Goal: Information Seeking & Learning: Learn about a topic

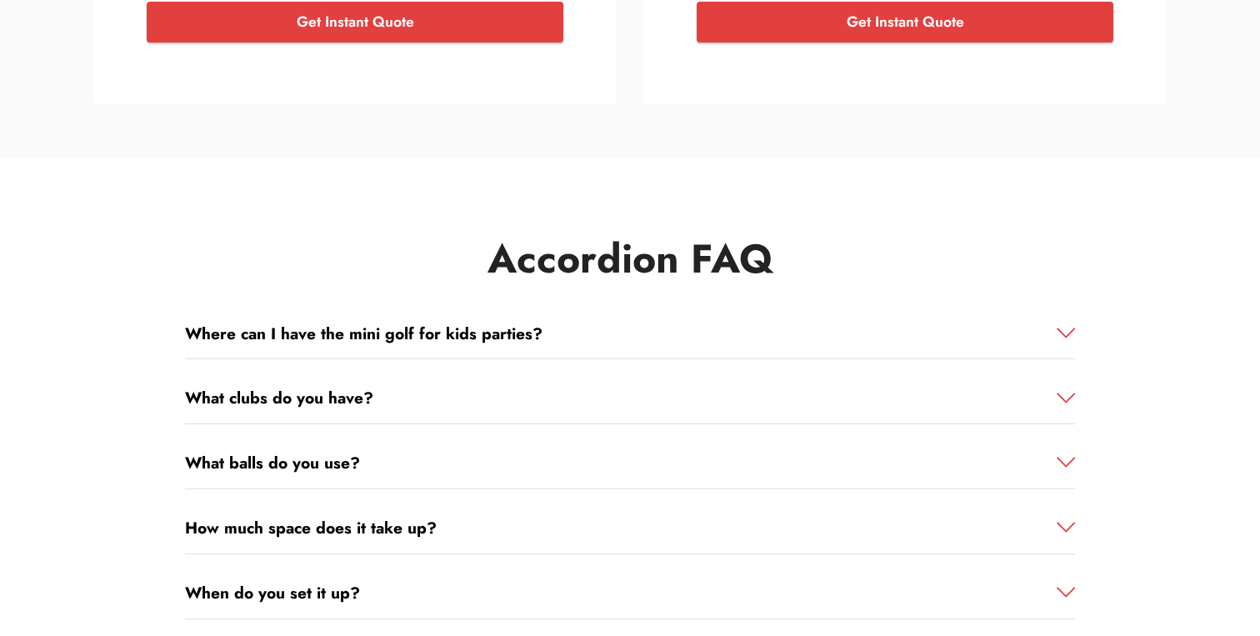
scroll to position [2764, 0]
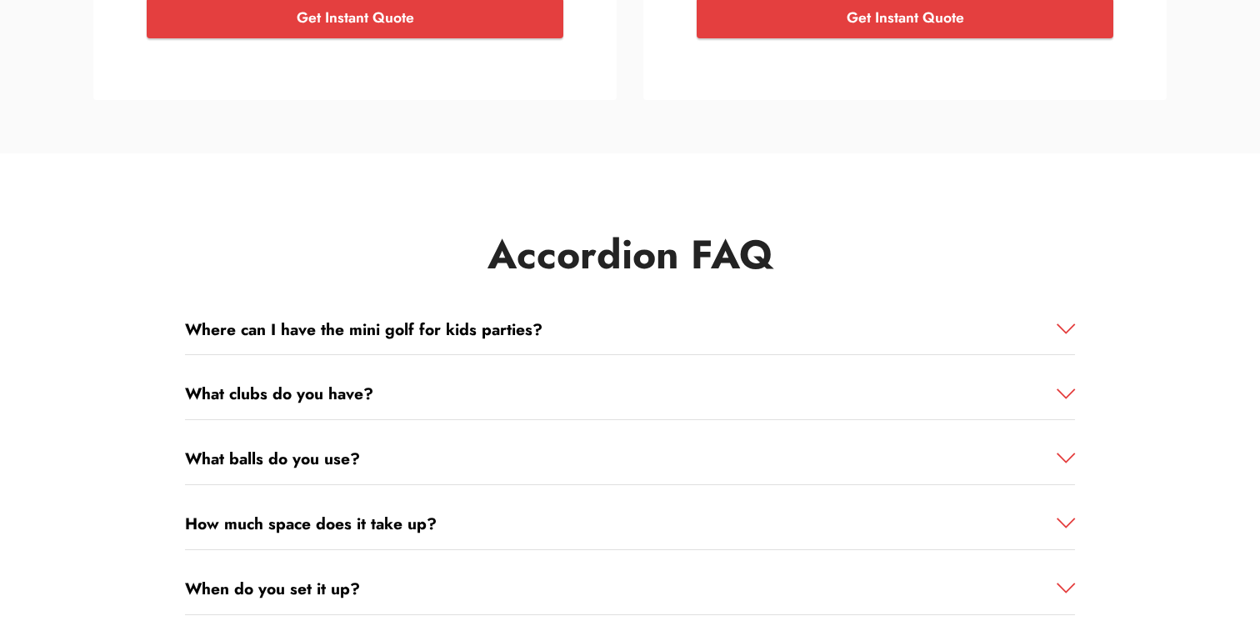
click at [537, 326] on strong "Where can I have the mini golf for kids parties?" at bounding box center [363, 328] width 357 height 23
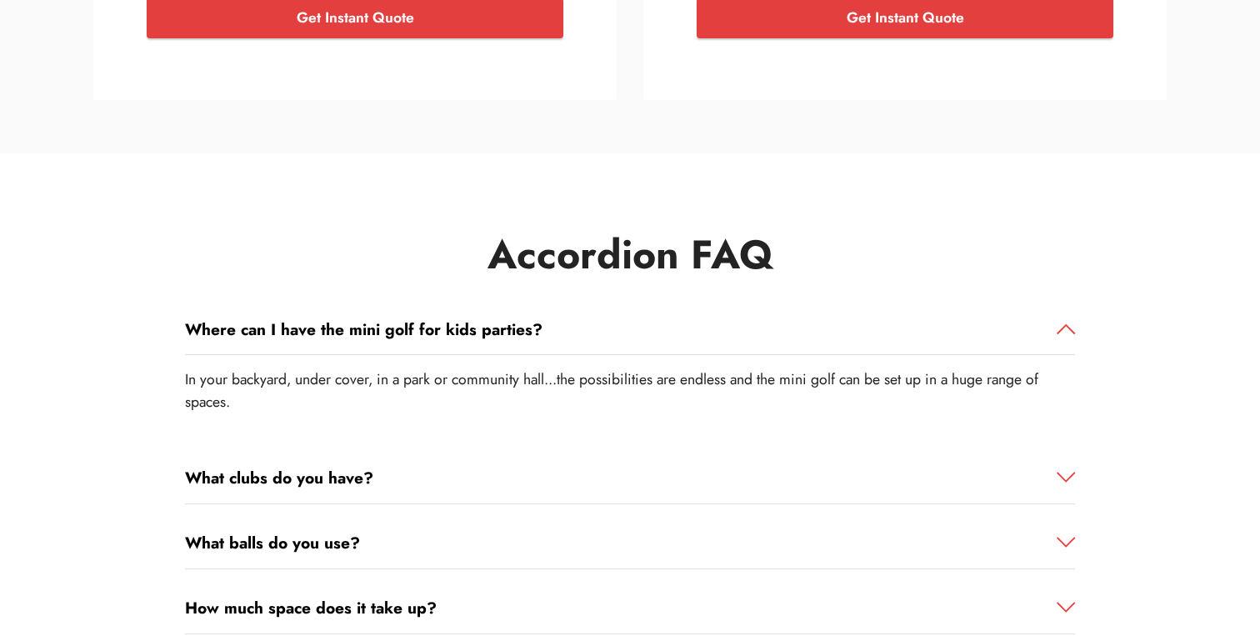
click at [537, 326] on strong "Where can I have the mini golf for kids parties?" at bounding box center [363, 328] width 357 height 23
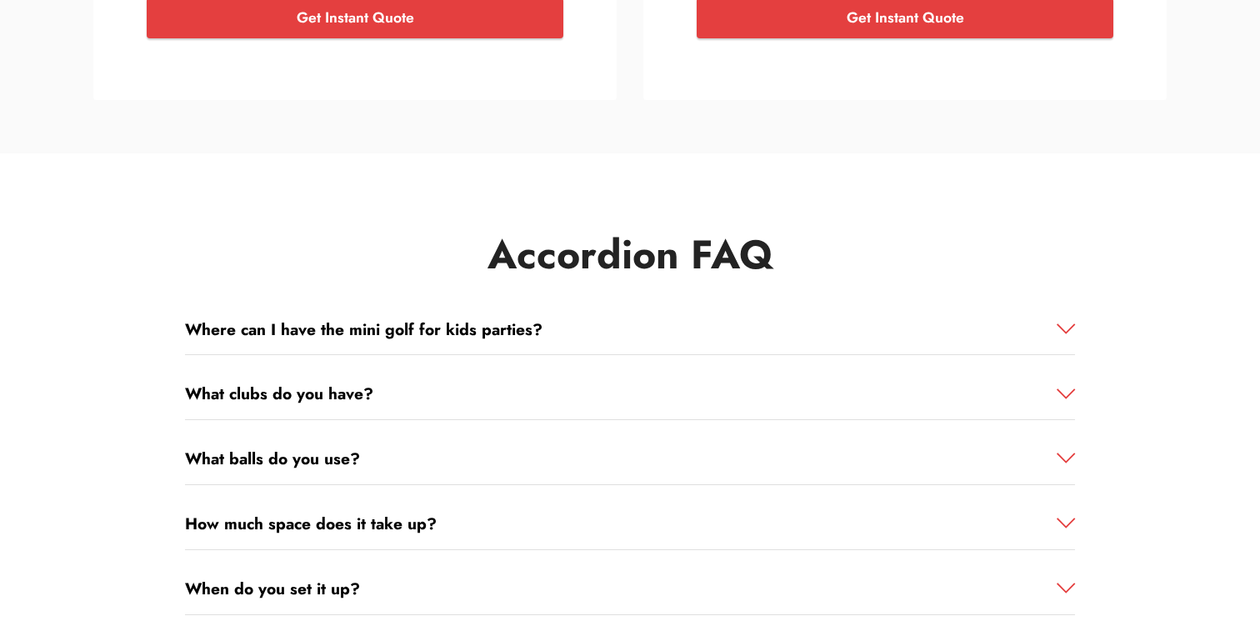
click at [532, 384] on link "What clubs do you have?" at bounding box center [630, 394] width 890 height 24
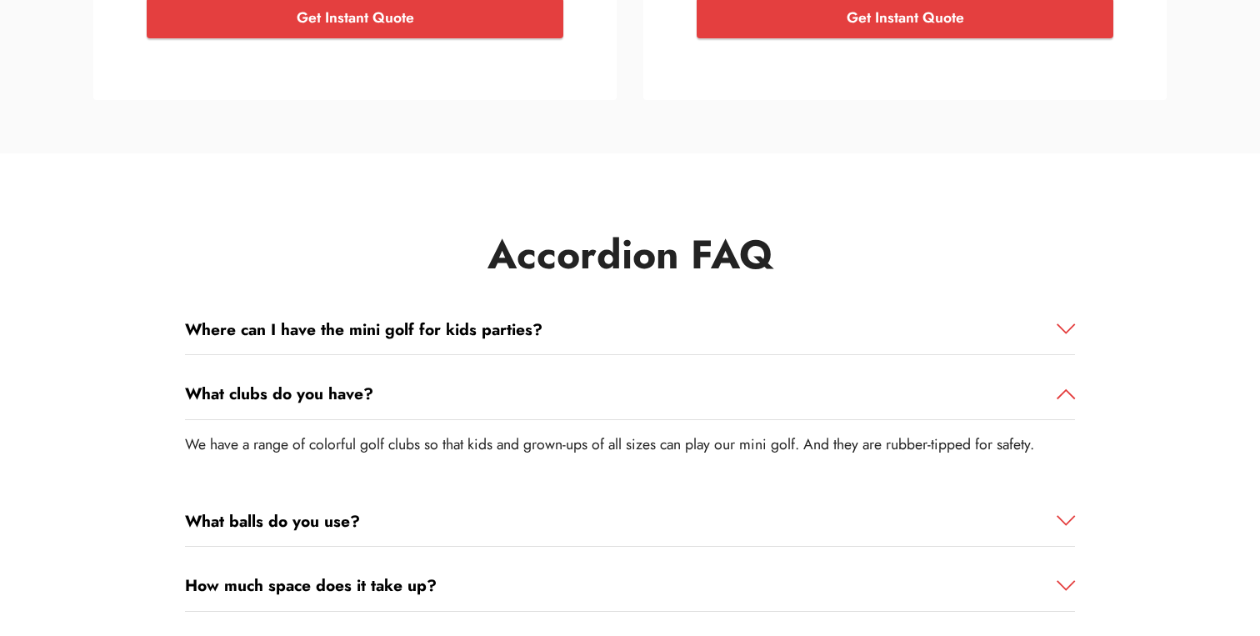
click at [532, 384] on link "What clubs do you have?" at bounding box center [630, 394] width 890 height 24
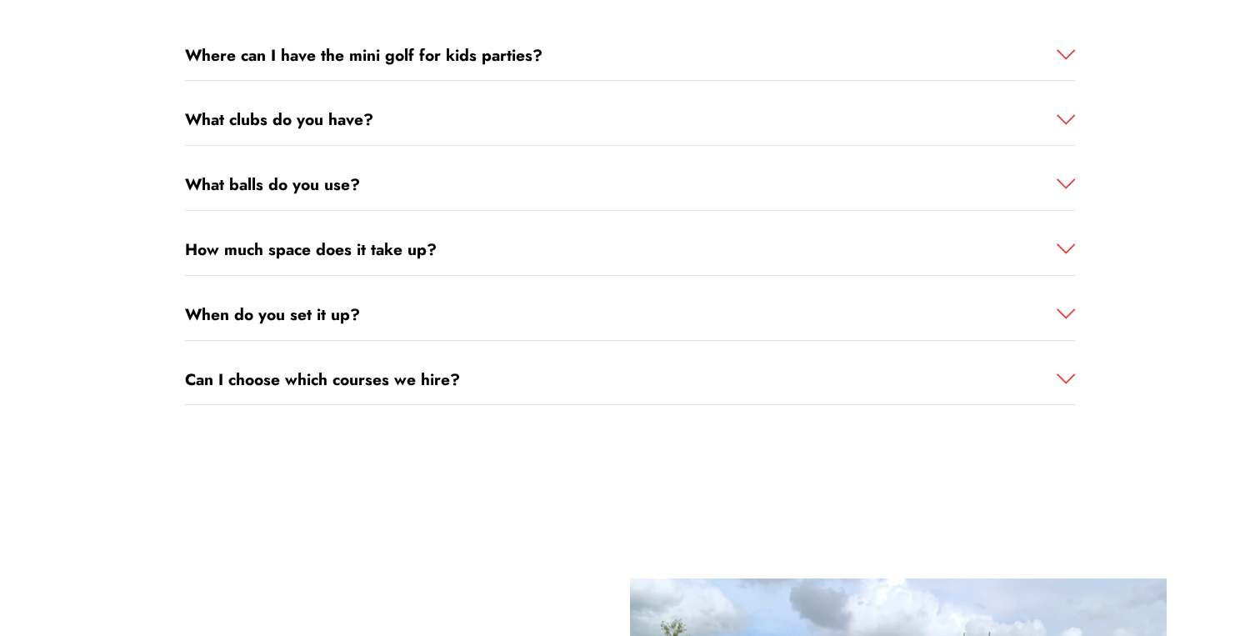
scroll to position [3056, 0]
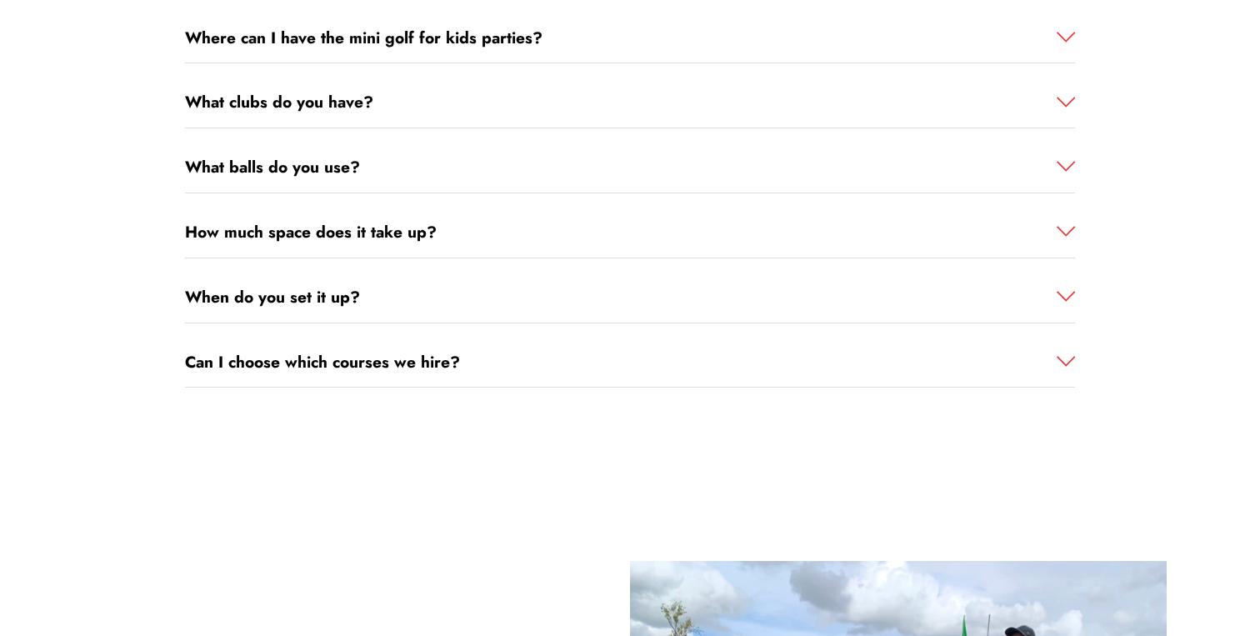
click at [426, 153] on div "What balls do you use?" at bounding box center [630, 168] width 890 height 52
click at [437, 167] on link "What balls do you use?" at bounding box center [630, 167] width 890 height 24
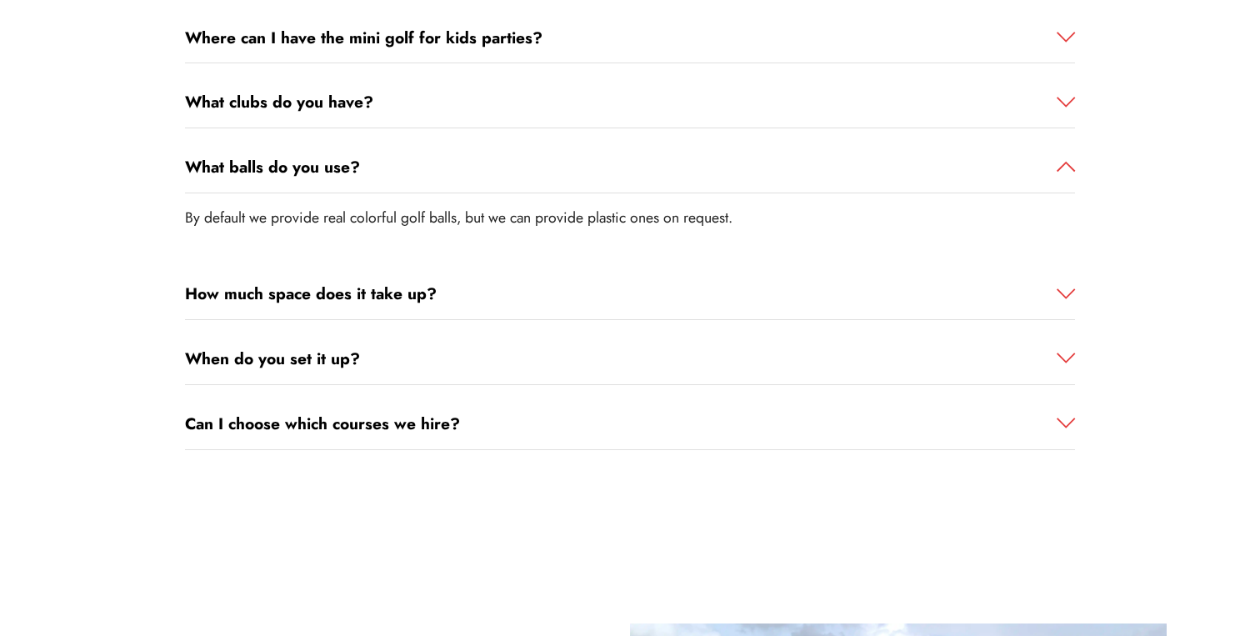
click at [437, 167] on link "What balls do you use?" at bounding box center [630, 167] width 890 height 24
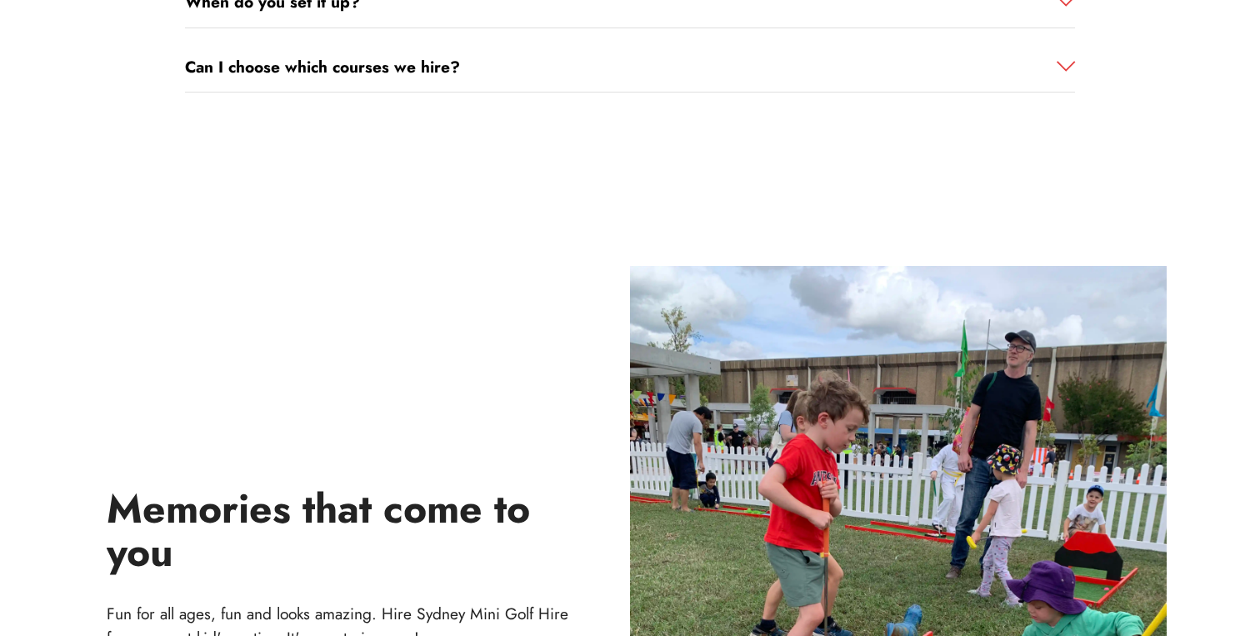
scroll to position [3346, 0]
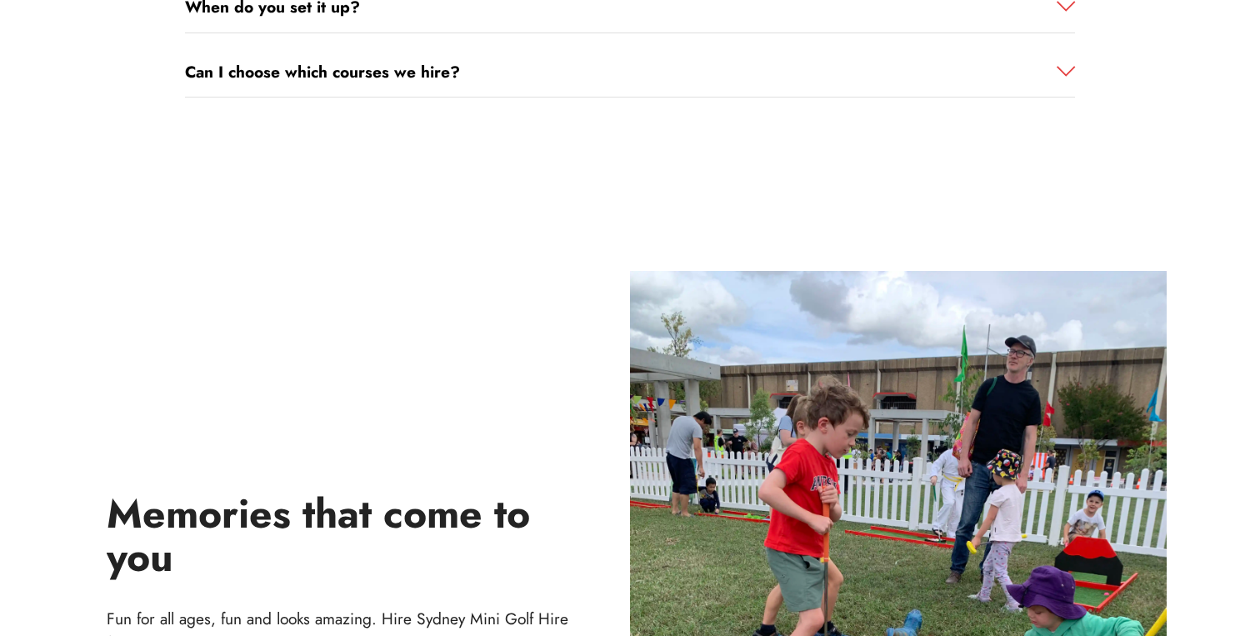
click at [487, 83] on div "Can I choose which courses we hire?" at bounding box center [630, 73] width 890 height 52
click at [487, 73] on link "Can I choose which courses we hire?" at bounding box center [630, 72] width 890 height 24
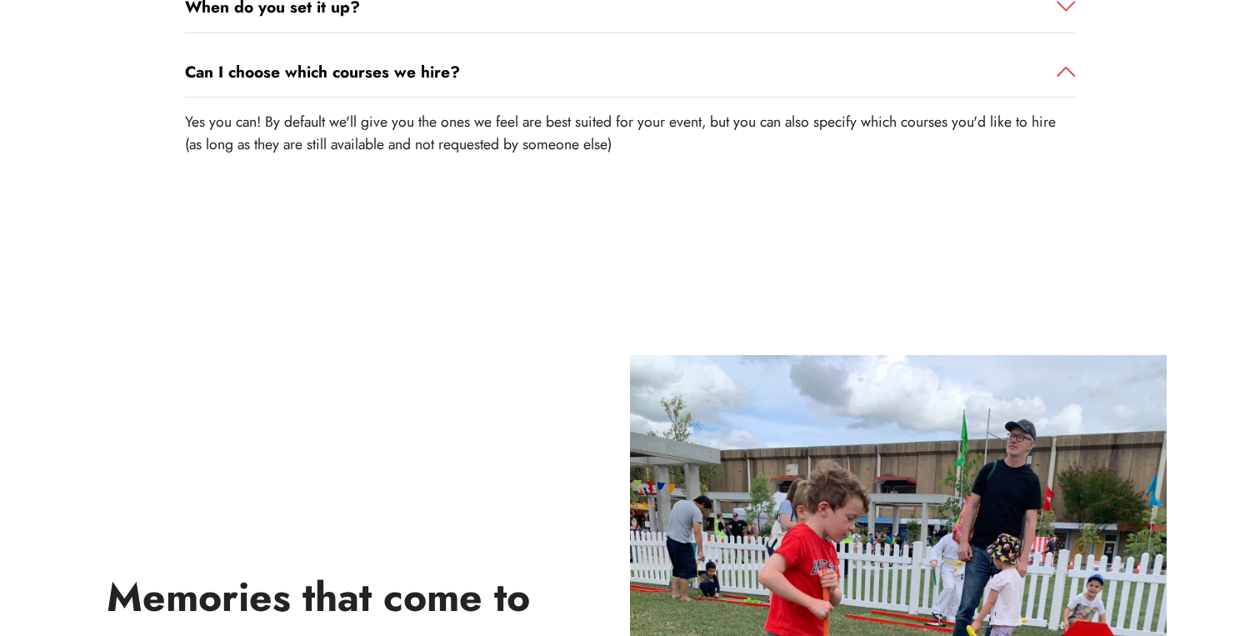
click at [487, 73] on link "Can I choose which courses we hire?" at bounding box center [630, 72] width 890 height 24
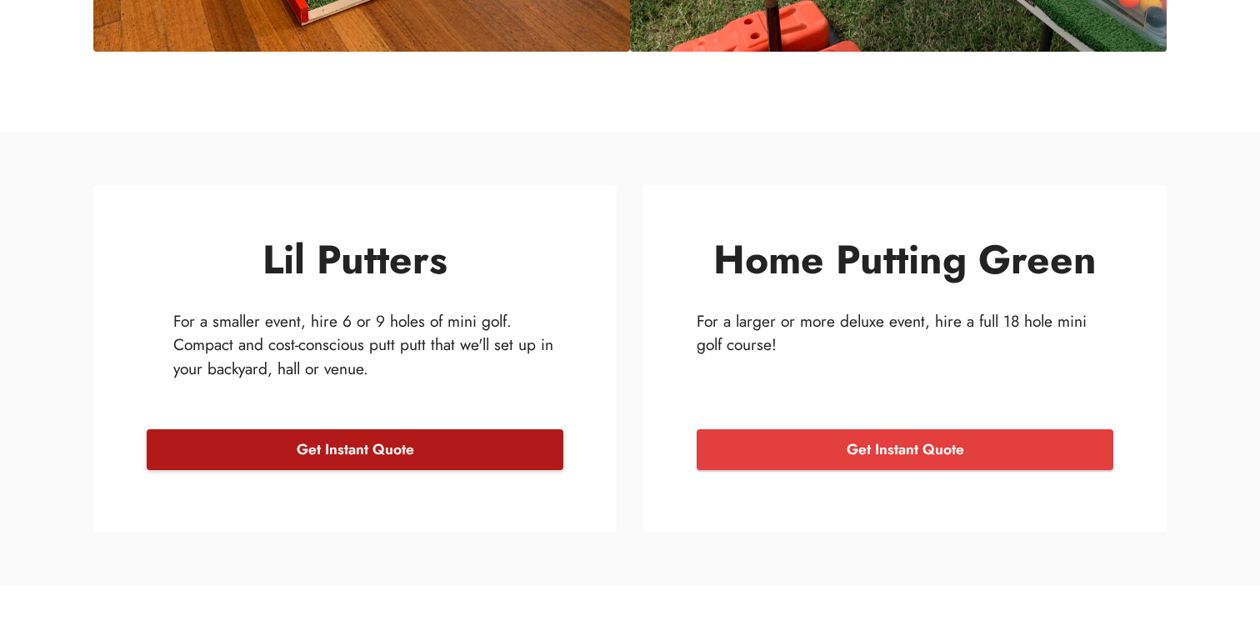
scroll to position [2341, 0]
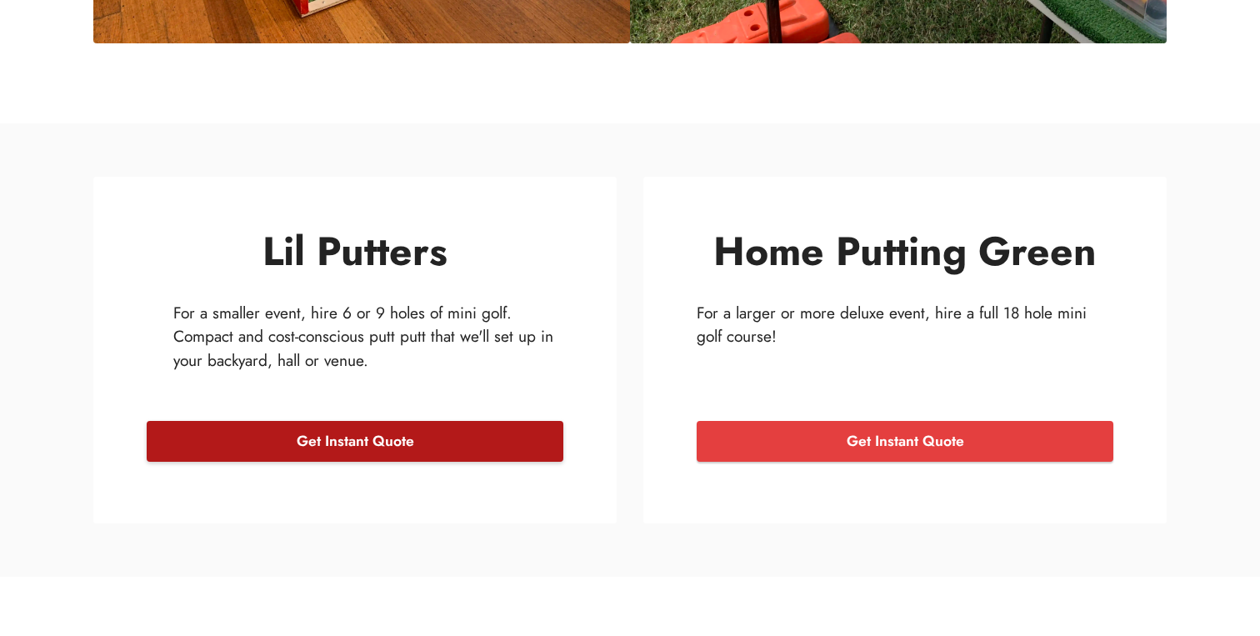
click at [403, 437] on link "Get Instant Quote" at bounding box center [355, 442] width 417 height 42
